Goal: Task Accomplishment & Management: Manage account settings

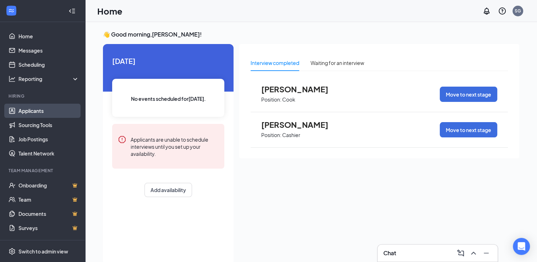
click at [44, 112] on link "Applicants" at bounding box center [48, 111] width 61 height 14
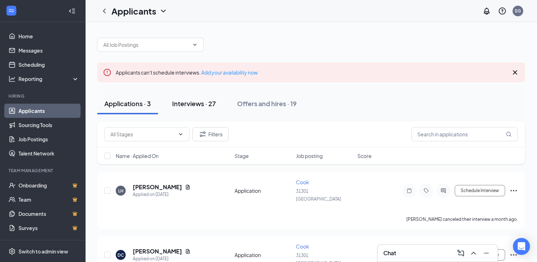
click at [184, 107] on div "Interviews · 27" at bounding box center [194, 103] width 44 height 9
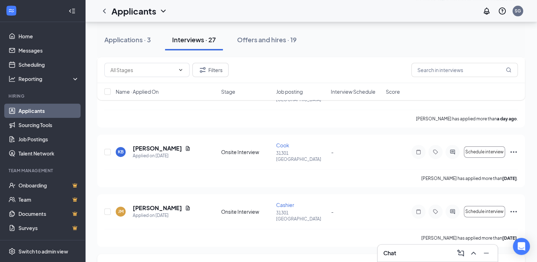
scroll to position [284, 0]
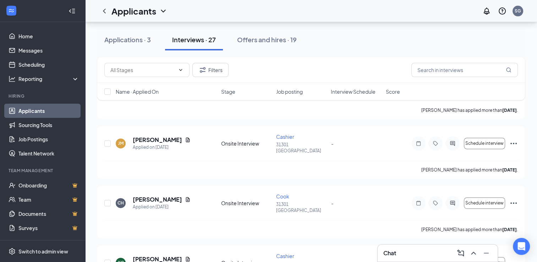
click at [420, 248] on div "Chat" at bounding box center [438, 253] width 109 height 11
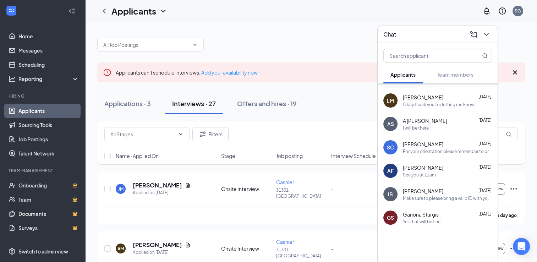
scroll to position [68, 0]
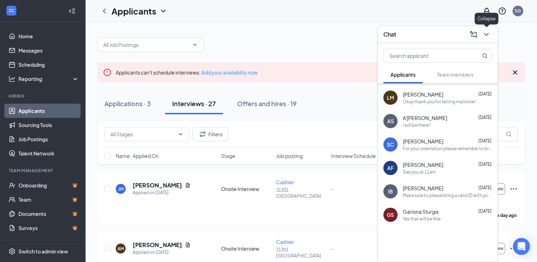
click at [484, 32] on icon "ChevronDown" at bounding box center [486, 34] width 9 height 9
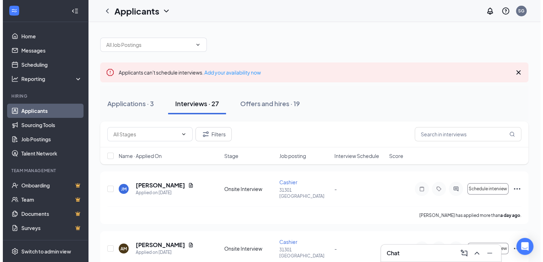
scroll to position [0, 0]
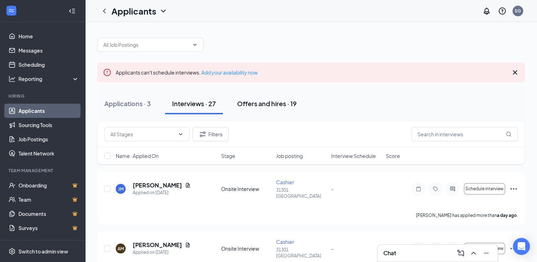
click at [266, 102] on div "Offers and hires · 19" at bounding box center [267, 103] width 60 height 9
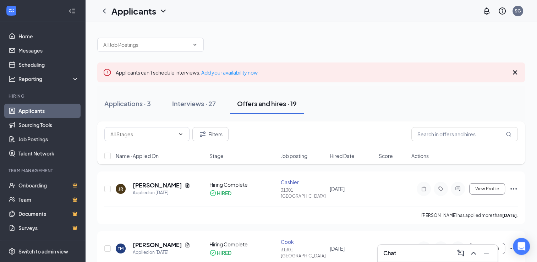
click at [278, 123] on div "Filters" at bounding box center [311, 134] width 428 height 26
drag, startPoint x: 296, startPoint y: 22, endPoint x: 325, endPoint y: 55, distance: 44.5
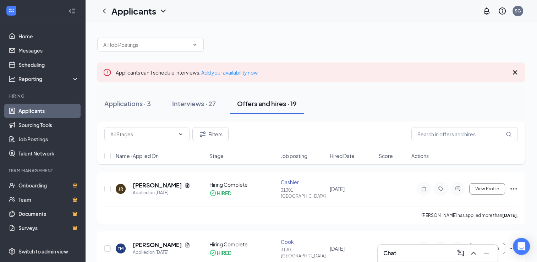
click at [251, 20] on div "Applicants SG" at bounding box center [311, 11] width 452 height 22
